Goal: Information Seeking & Learning: Learn about a topic

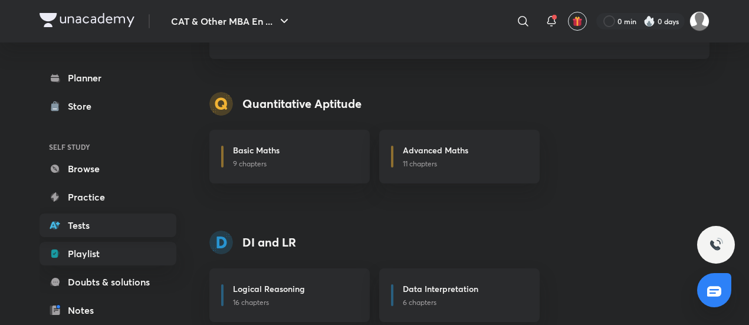
scroll to position [149, 0]
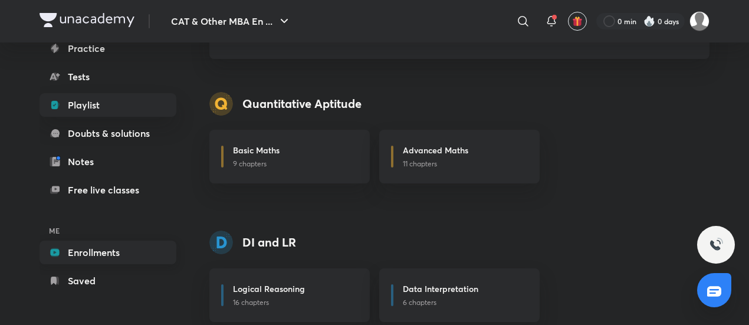
click at [106, 248] on link "Enrollments" at bounding box center [108, 253] width 137 height 24
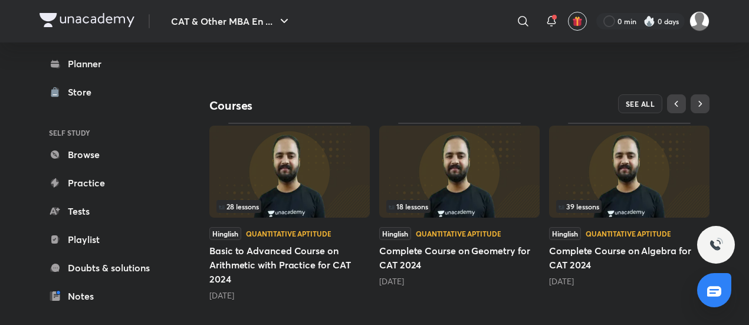
scroll to position [368, 0]
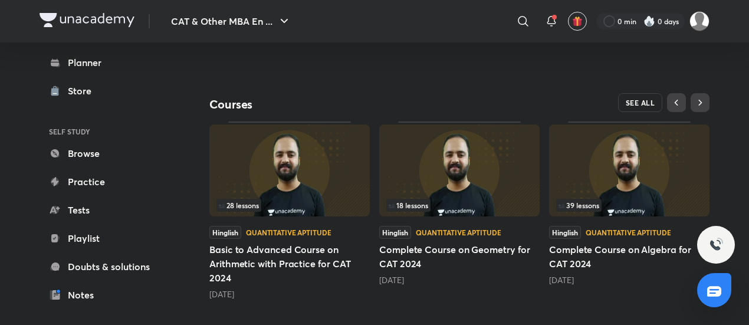
click at [643, 93] on button "SEE ALL" at bounding box center [640, 102] width 45 height 19
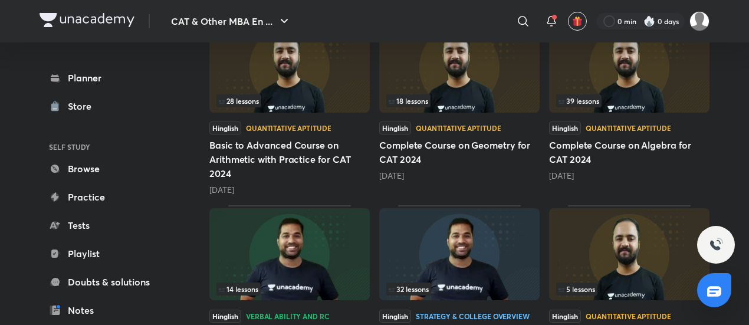
scroll to position [236, 0]
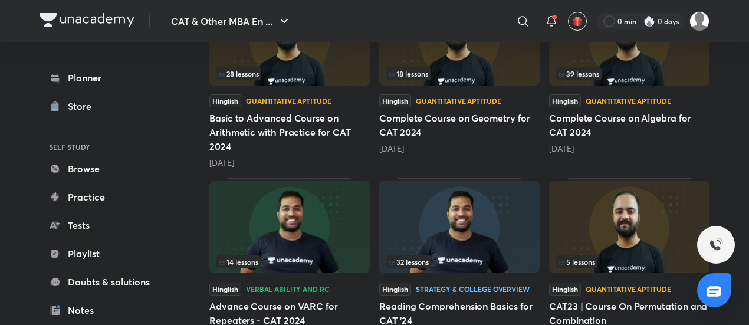
click at [628, 68] on div "39 lessons" at bounding box center [629, 73] width 146 height 13
click at [628, 69] on div "39 lessons" at bounding box center [629, 73] width 146 height 13
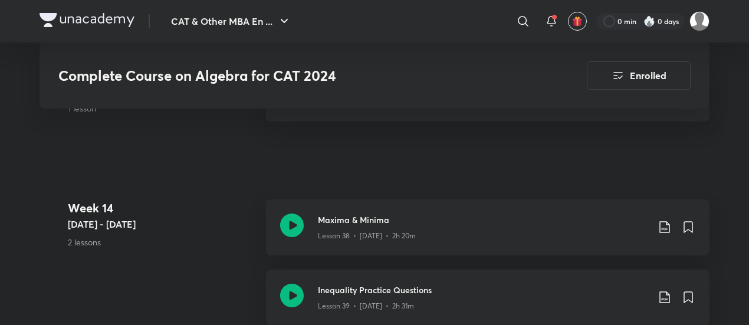
scroll to position [3790, 0]
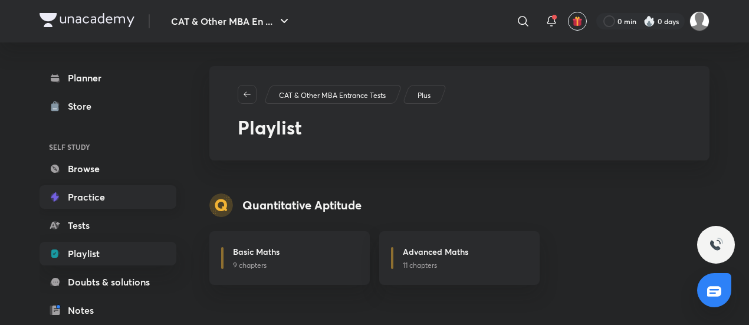
scroll to position [149, 0]
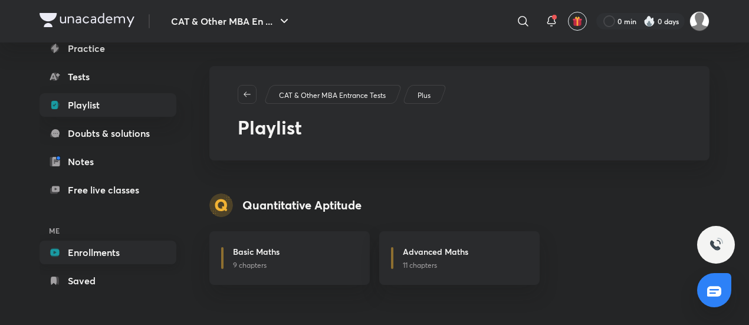
click at [107, 242] on link "Enrollments" at bounding box center [108, 253] width 137 height 24
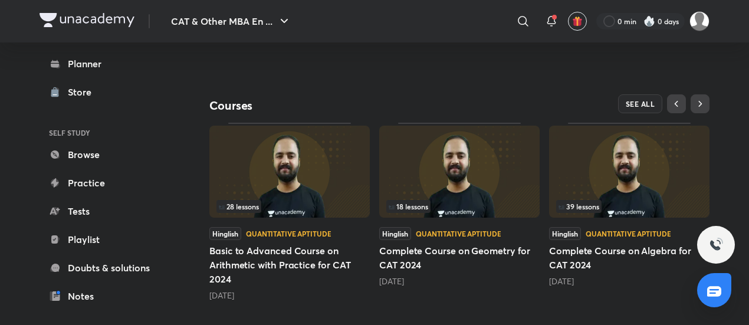
scroll to position [368, 0]
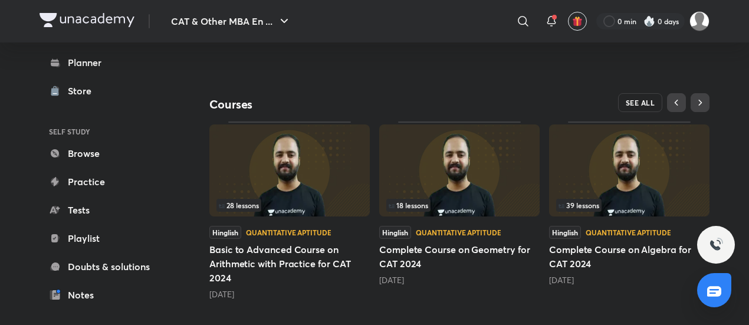
click at [635, 93] on button "SEE ALL" at bounding box center [640, 102] width 45 height 19
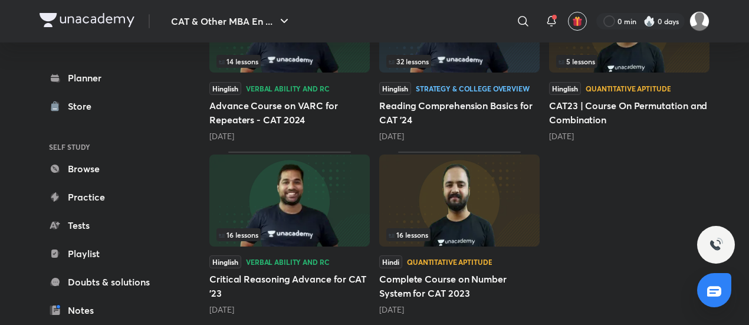
scroll to position [447, 0]
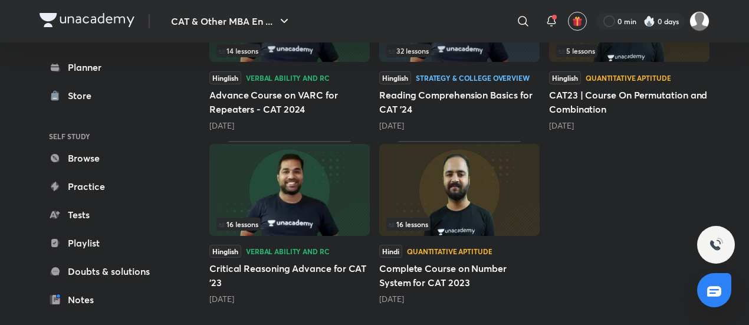
click at [506, 189] on img at bounding box center [459, 190] width 160 height 92
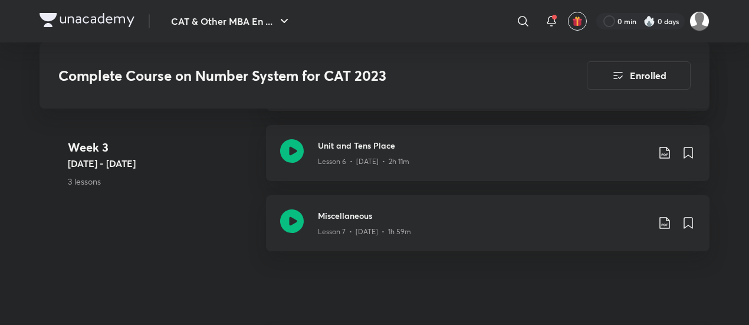
scroll to position [885, 0]
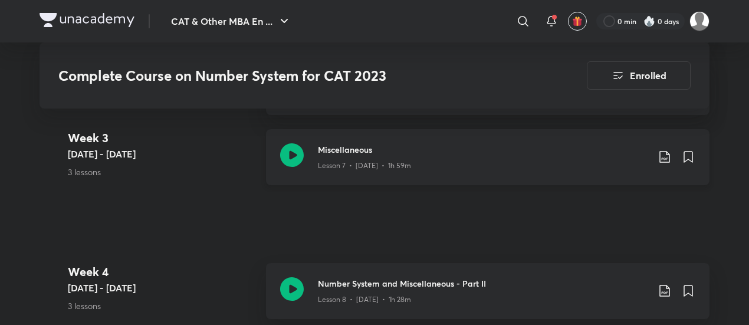
click at [294, 162] on icon at bounding box center [292, 155] width 24 height 24
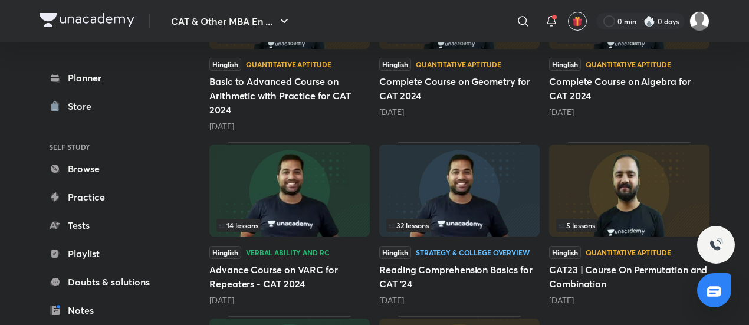
scroll to position [270, 0]
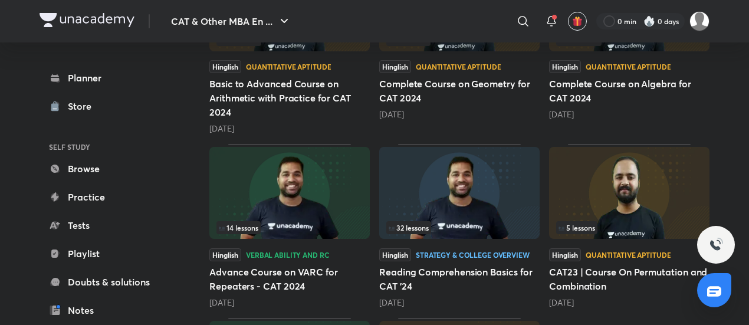
click at [475, 186] on img at bounding box center [459, 193] width 160 height 92
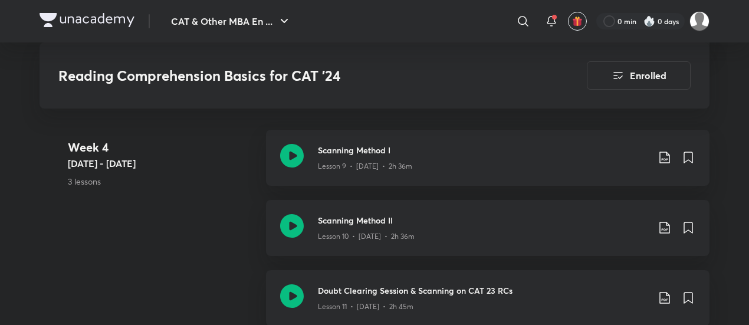
scroll to position [1297, 0]
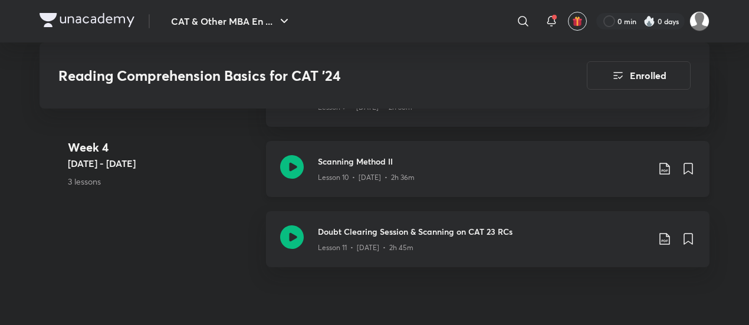
click at [287, 157] on icon at bounding box center [292, 167] width 24 height 24
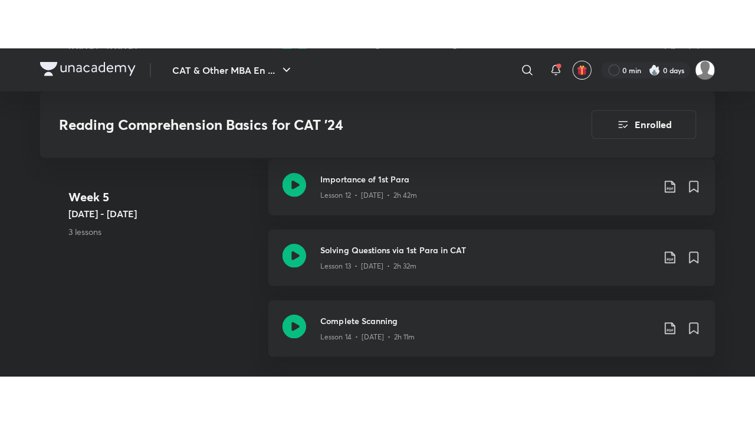
scroll to position [1415, 0]
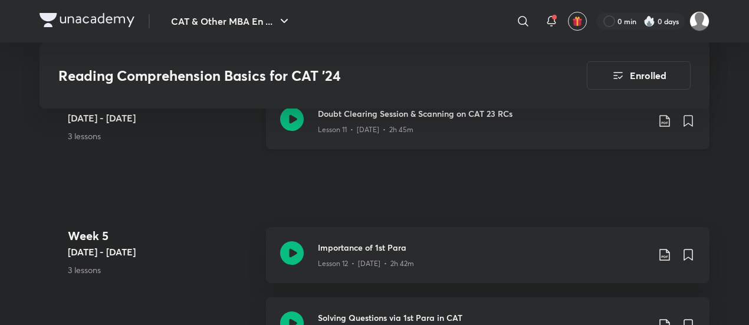
click at [298, 114] on icon at bounding box center [292, 119] width 24 height 24
